Goal: Navigation & Orientation: Find specific page/section

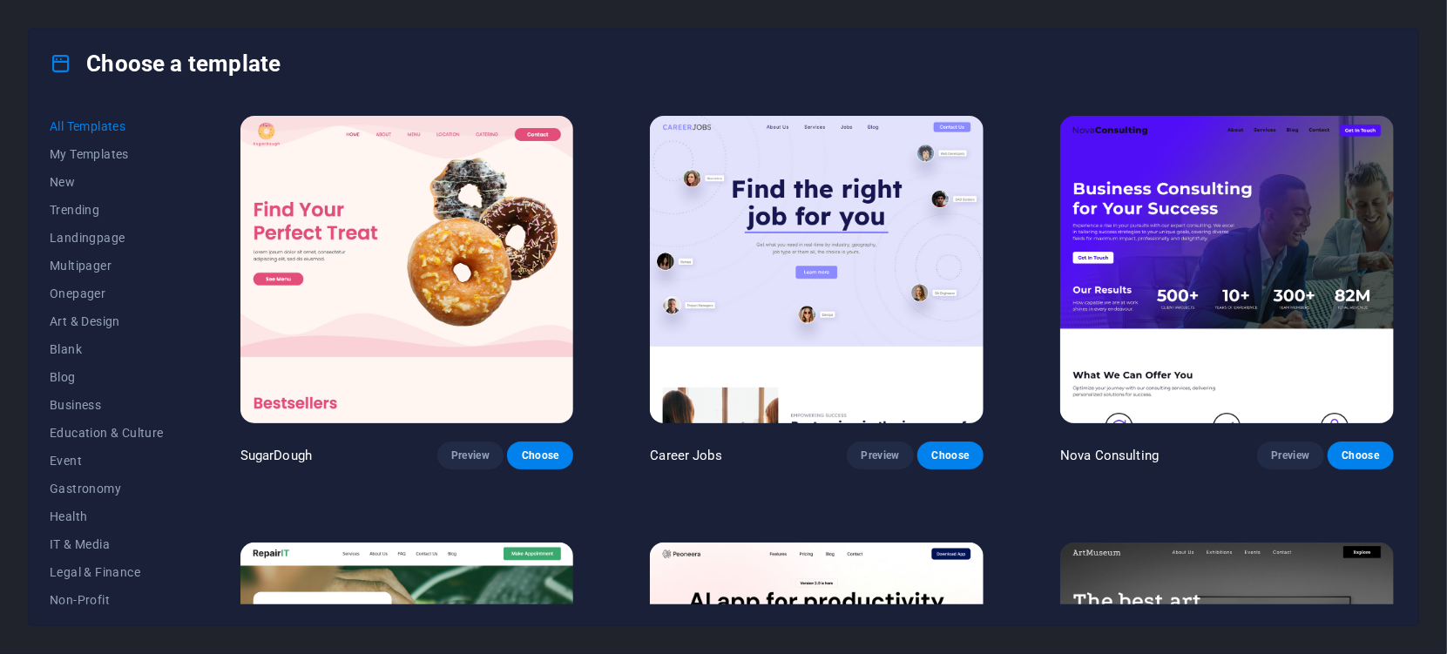
drag, startPoint x: 1398, startPoint y: 118, endPoint x: 1399, endPoint y: 129, distance: 10.6
click at [1399, 129] on div "All Templates My Templates New Trending Landingpage Multipager Onepager Art & D…" at bounding box center [724, 361] width 1390 height 527
drag, startPoint x: 1398, startPoint y: 121, endPoint x: 1395, endPoint y: 145, distance: 23.7
click at [1395, 145] on div "SugarDough Preview Choose Career Jobs Preview Choose Nova Consulting Preview Ch…" at bounding box center [817, 358] width 1161 height 492
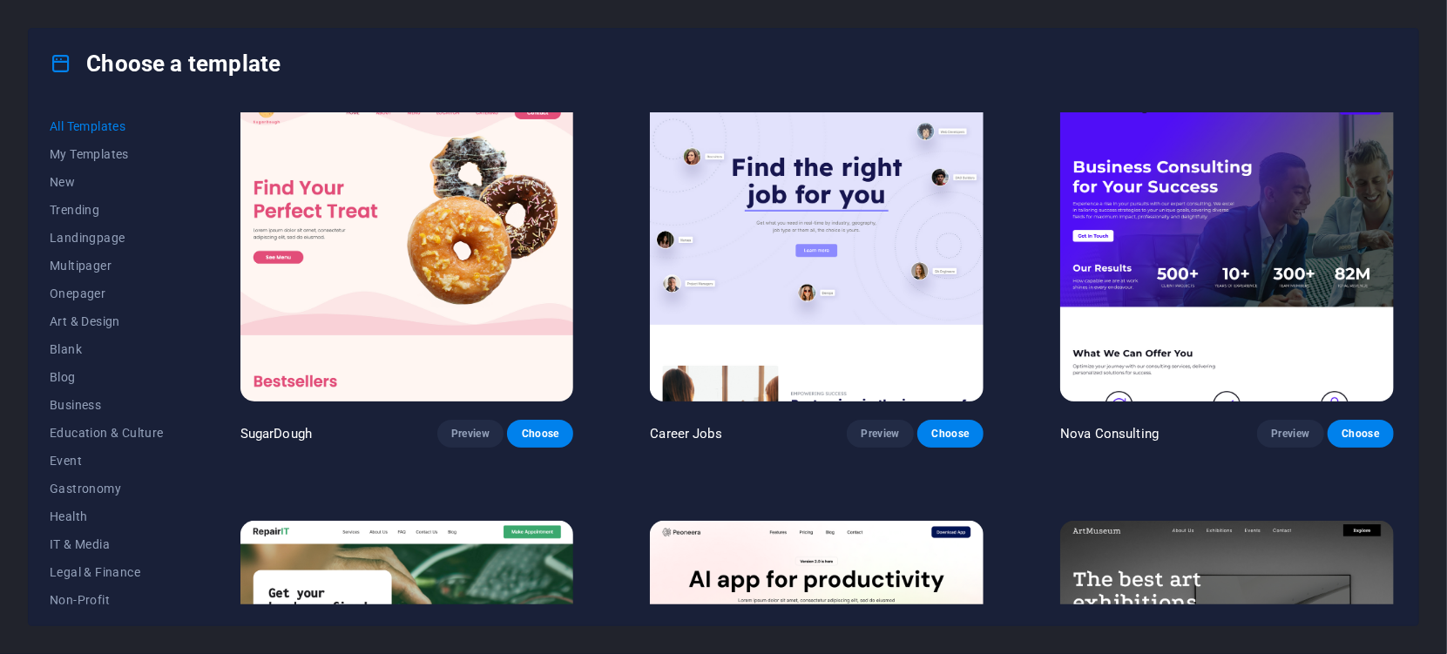
click at [1408, 185] on div "All Templates My Templates New Trending Landingpage Multipager Onepager Art & D…" at bounding box center [724, 361] width 1390 height 527
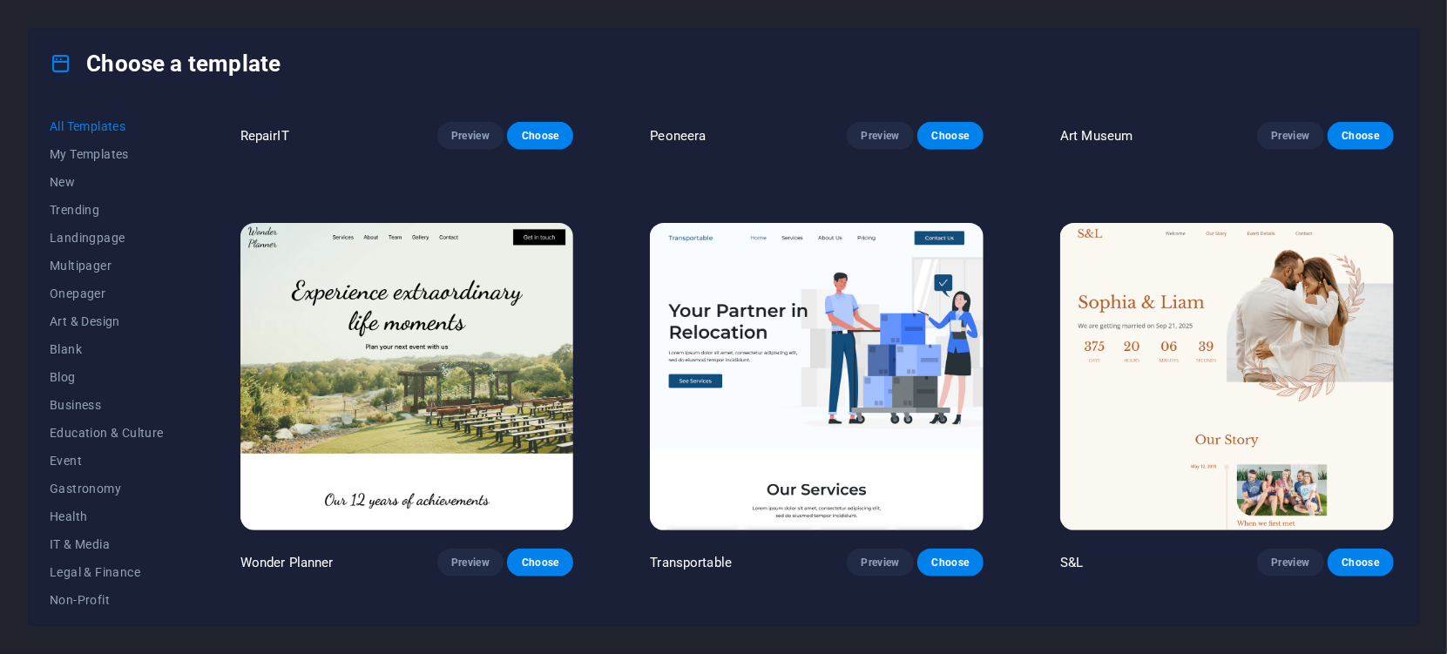
scroll to position [613, 0]
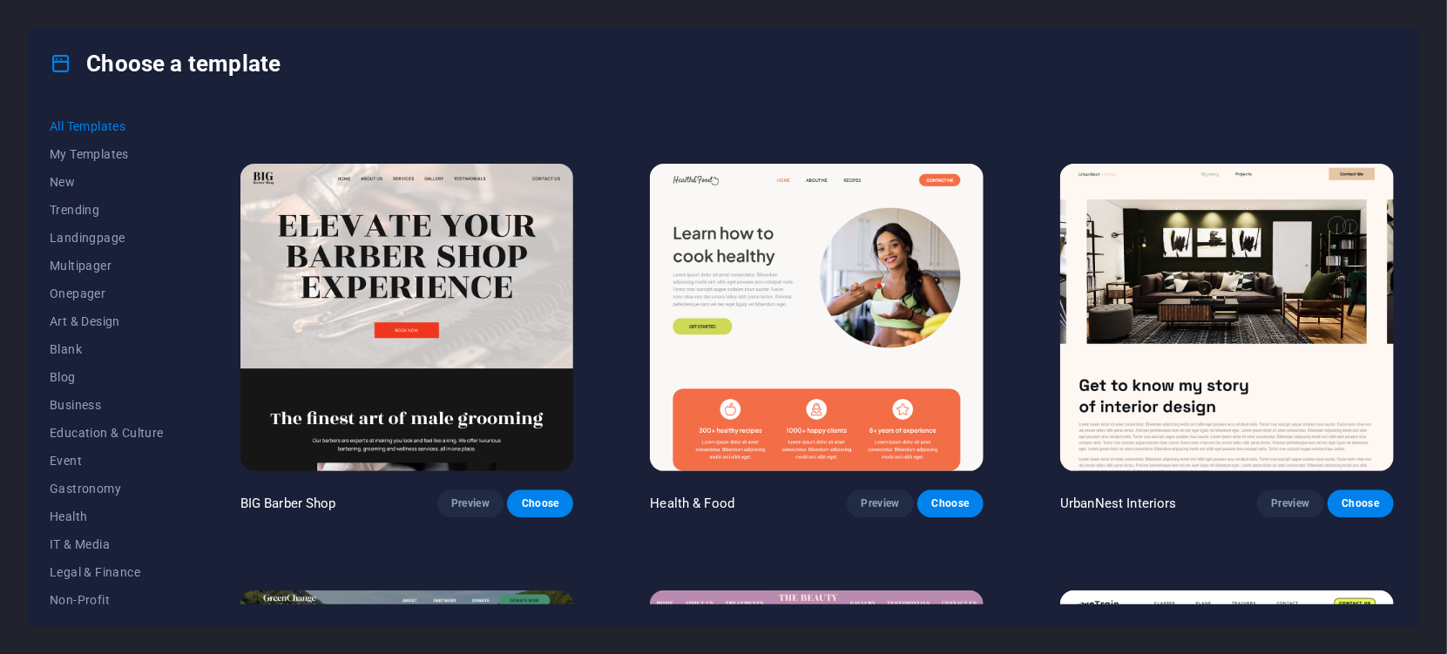
scroll to position [2151, 0]
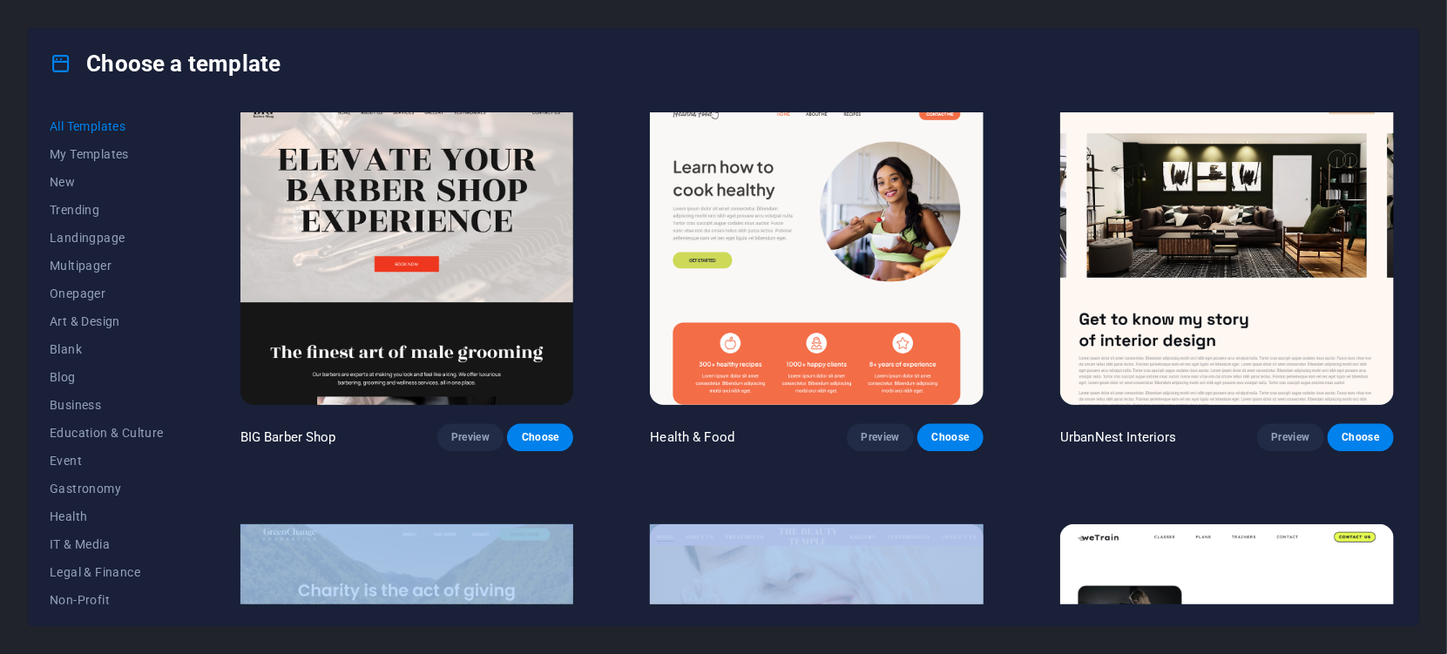
drag, startPoint x: 1398, startPoint y: 190, endPoint x: 1396, endPoint y: 180, distance: 9.7
click at [1396, 180] on div "SugarDough Preview Choose Career Jobs Preview Choose Nova Consulting Preview Ch…" at bounding box center [817, 358] width 1161 height 492
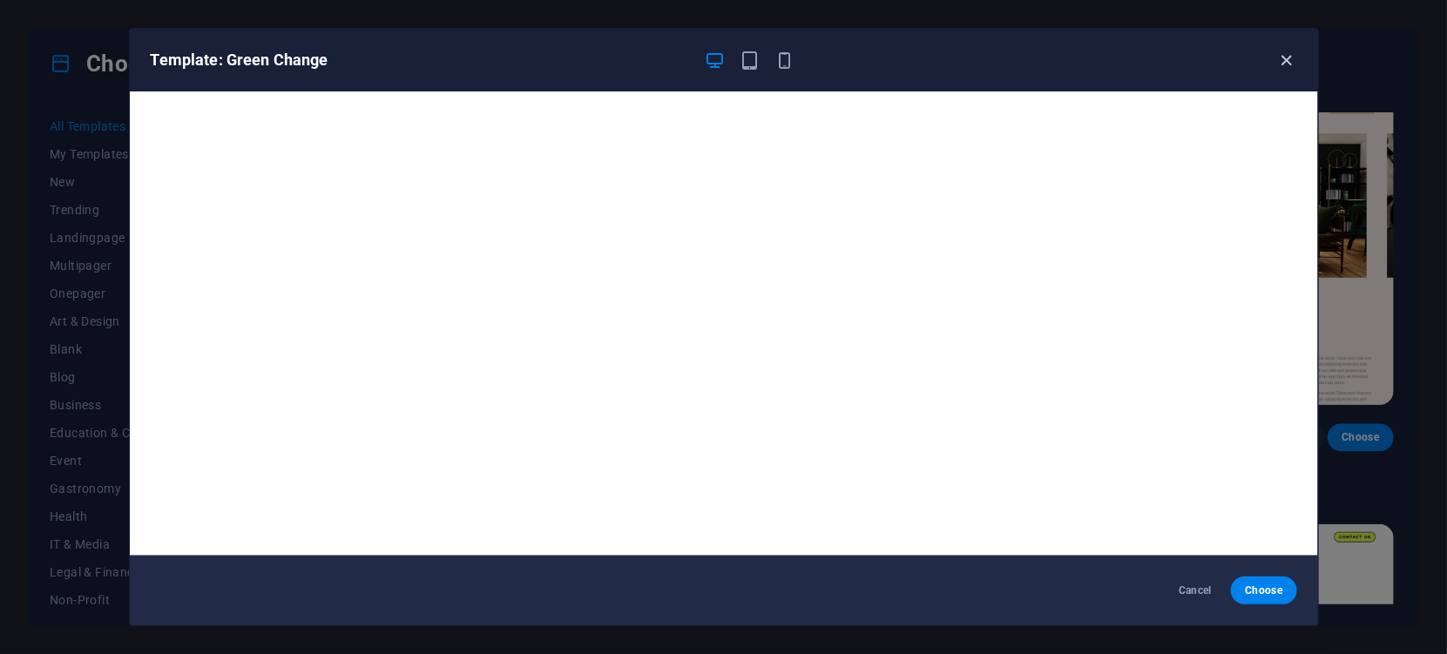
click at [1284, 54] on icon "button" at bounding box center [1286, 61] width 20 height 20
